Goal: Task Accomplishment & Management: Manage account settings

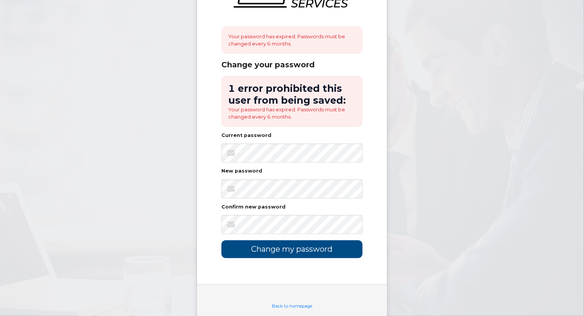
scroll to position [55, 0]
click at [273, 243] on input "Change my password" at bounding box center [292, 249] width 141 height 18
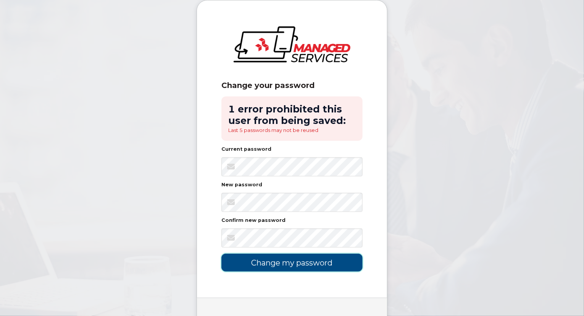
click at [280, 264] on input "Change my password" at bounding box center [292, 262] width 141 height 18
click at [262, 265] on input "Change my password" at bounding box center [292, 262] width 141 height 18
click at [290, 130] on li "Last 5 passwords may not be reused" at bounding box center [292, 129] width 128 height 7
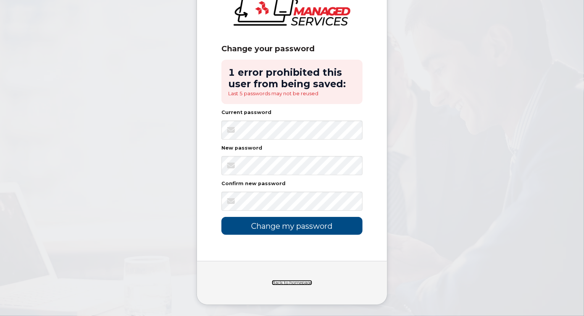
click at [290, 280] on link "Back to homepage" at bounding box center [292, 282] width 40 height 5
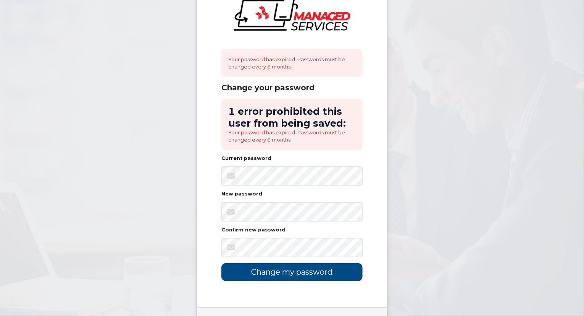
scroll to position [35, 0]
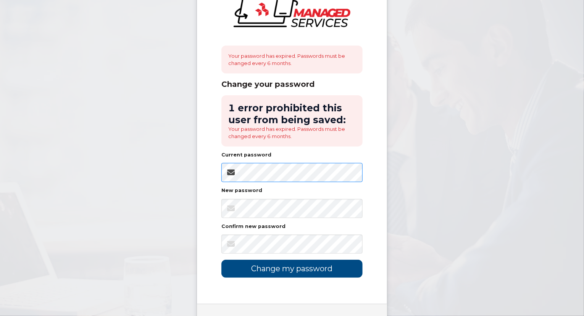
click at [222, 259] on input "Change my password" at bounding box center [292, 268] width 141 height 18
